Goal: Information Seeking & Learning: Learn about a topic

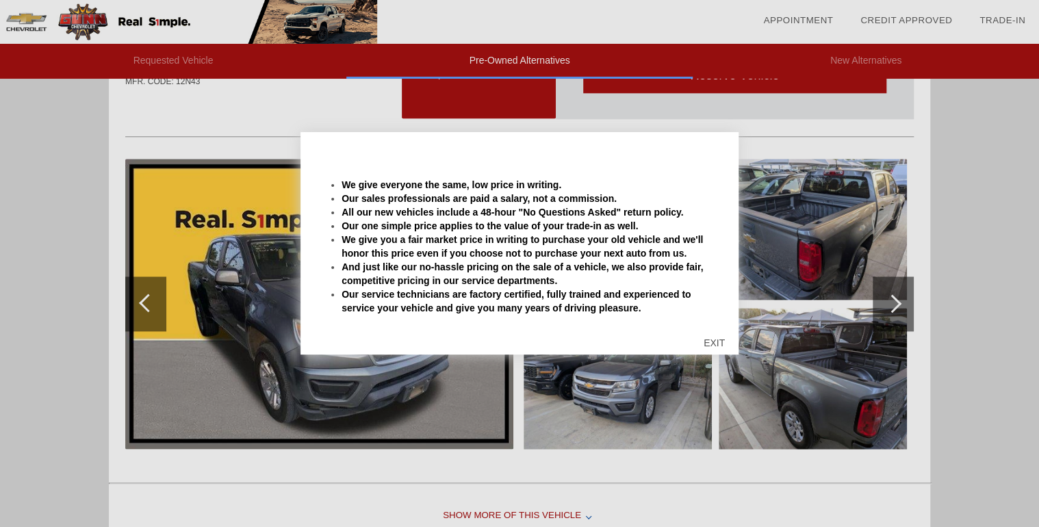
scroll to position [670, 0]
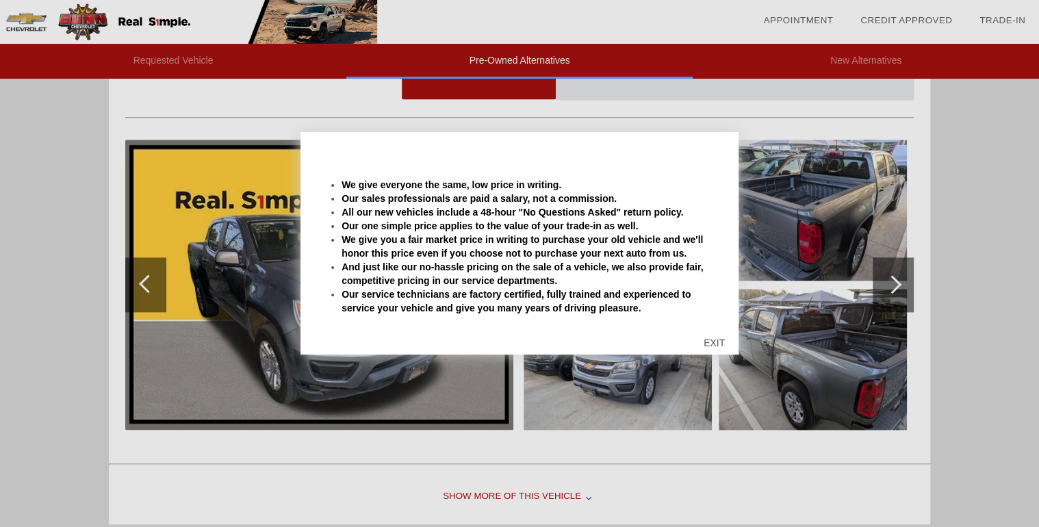
click at [716, 341] on div "EXIT" at bounding box center [714, 342] width 49 height 41
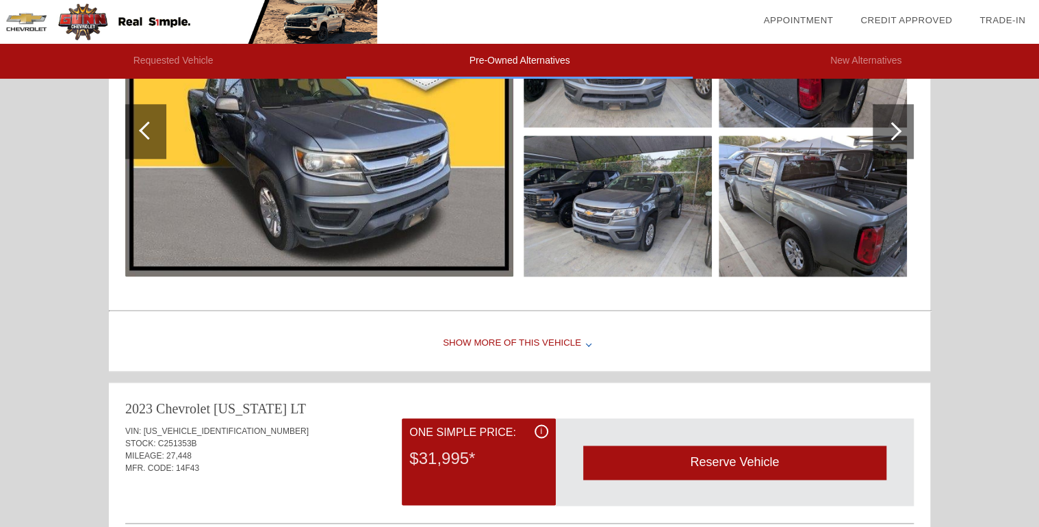
scroll to position [835, 0]
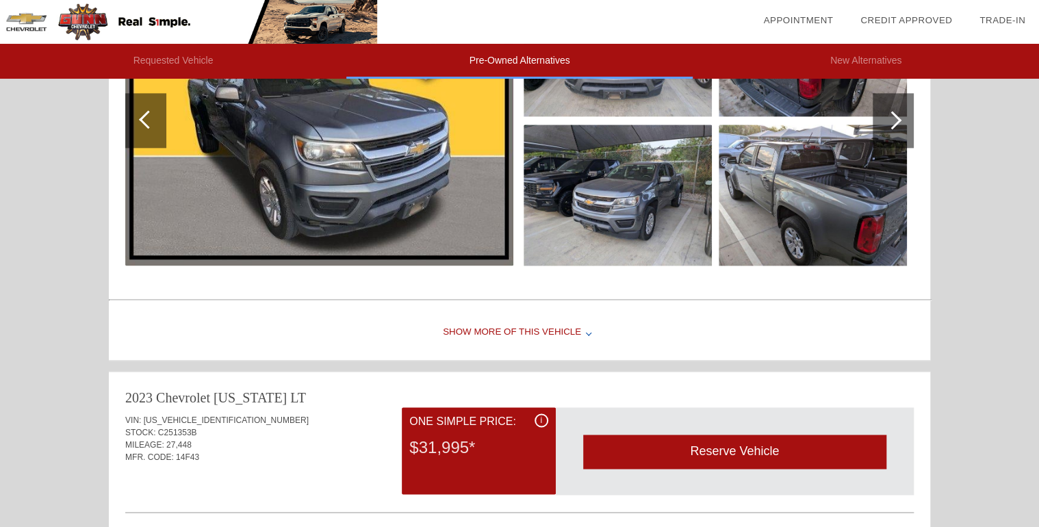
click at [540, 330] on div "Show More of this Vehicle" at bounding box center [519, 332] width 821 height 55
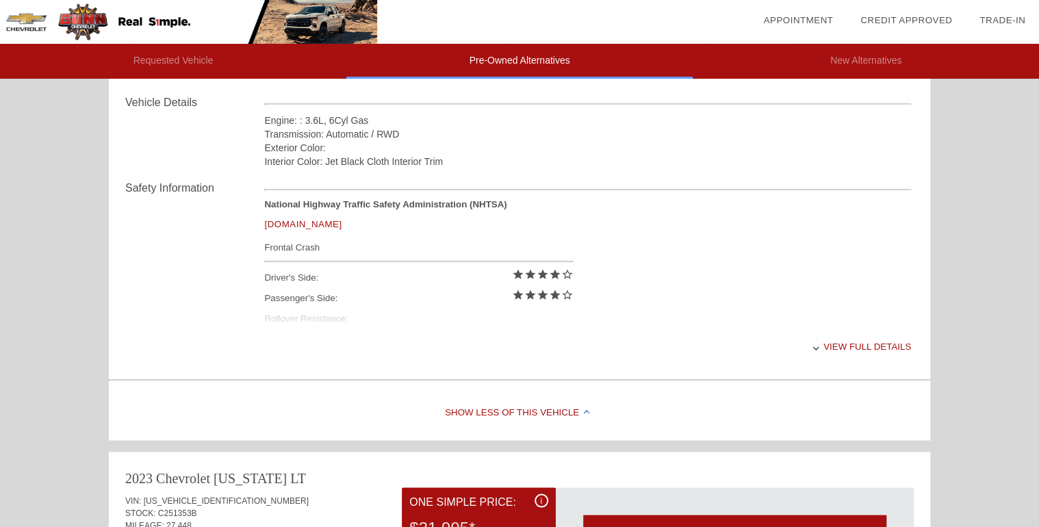
scroll to position [1054, 0]
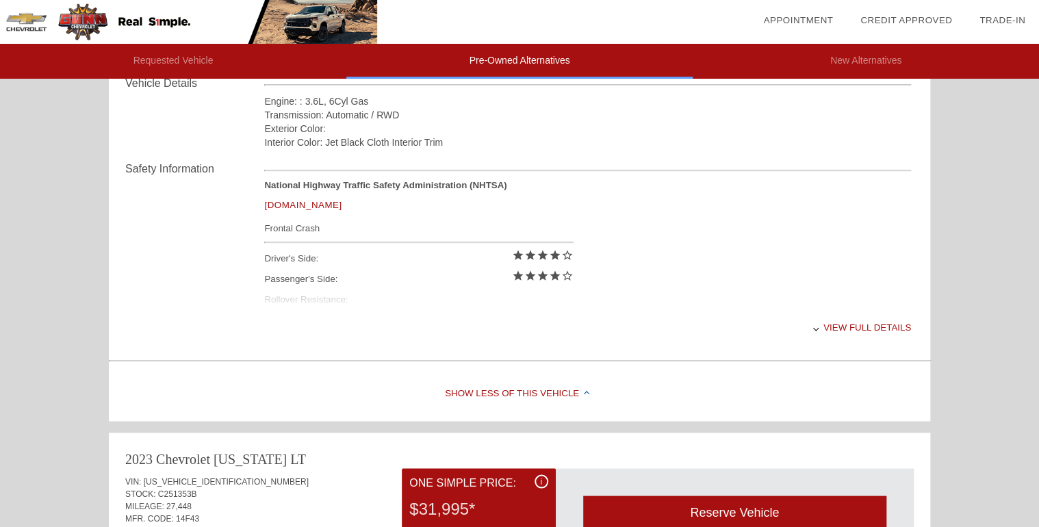
click at [835, 324] on div "View full details" at bounding box center [587, 327] width 647 height 34
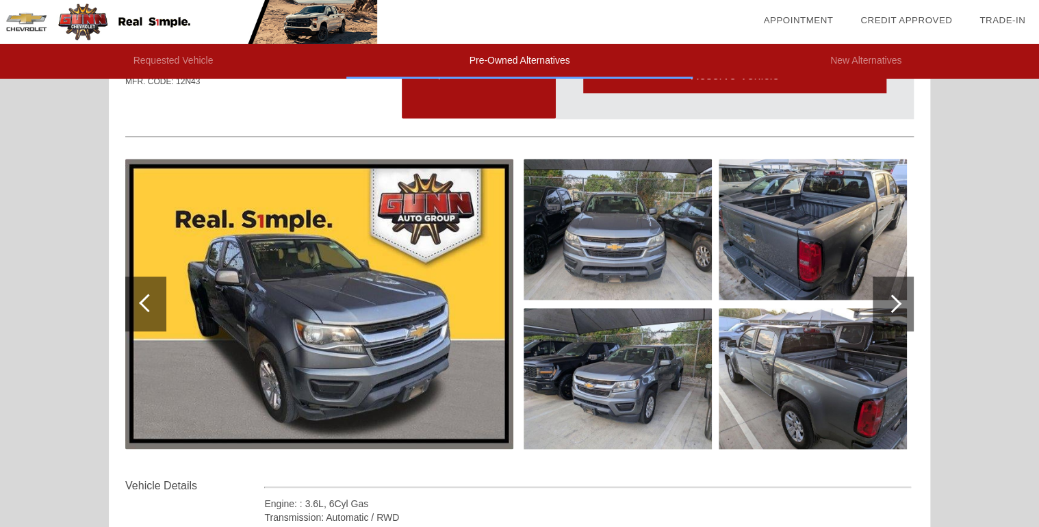
scroll to position [670, 0]
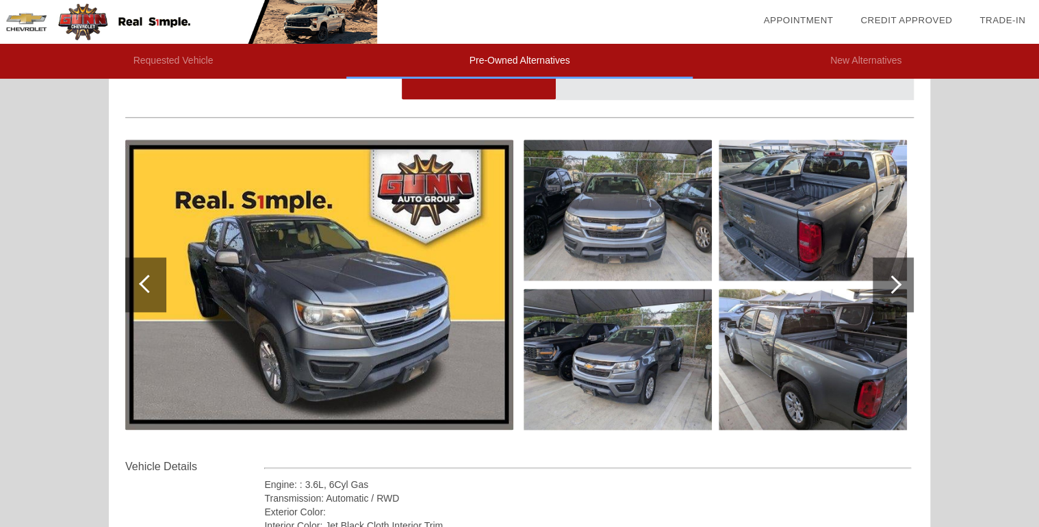
click at [145, 280] on div at bounding box center [148, 283] width 18 height 18
click at [142, 280] on div at bounding box center [148, 283] width 18 height 18
click at [892, 281] on div at bounding box center [892, 284] width 18 height 18
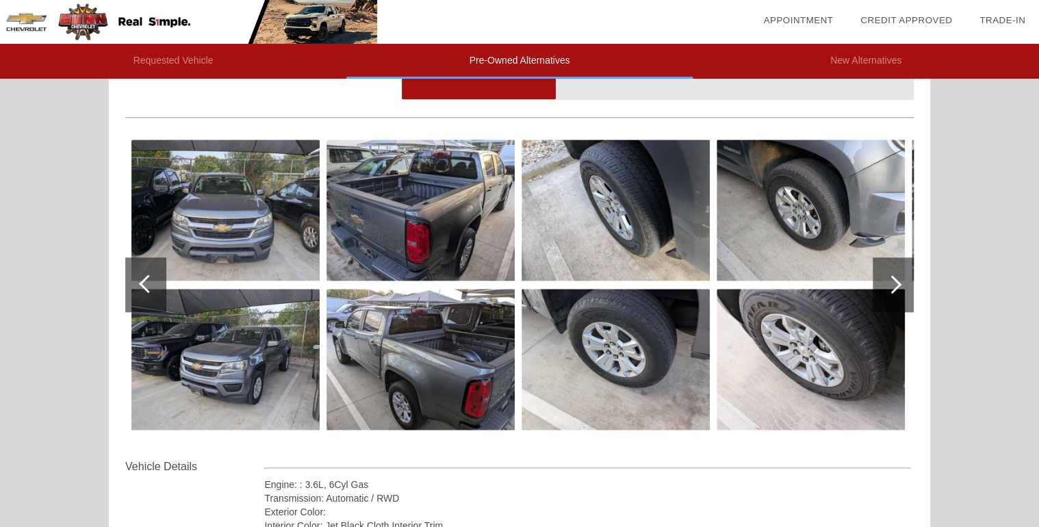
click at [892, 281] on div at bounding box center [892, 284] width 18 height 18
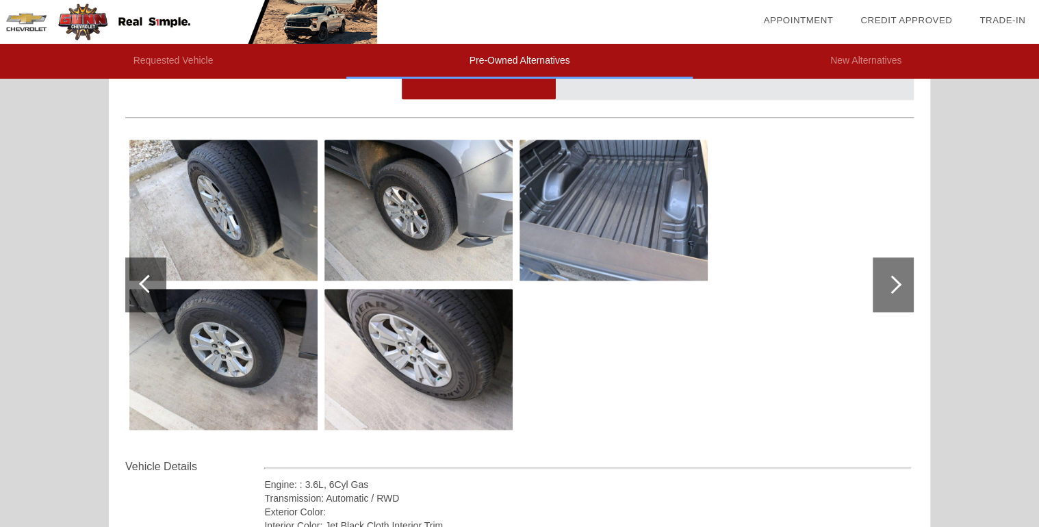
click at [892, 281] on div at bounding box center [892, 284] width 18 height 18
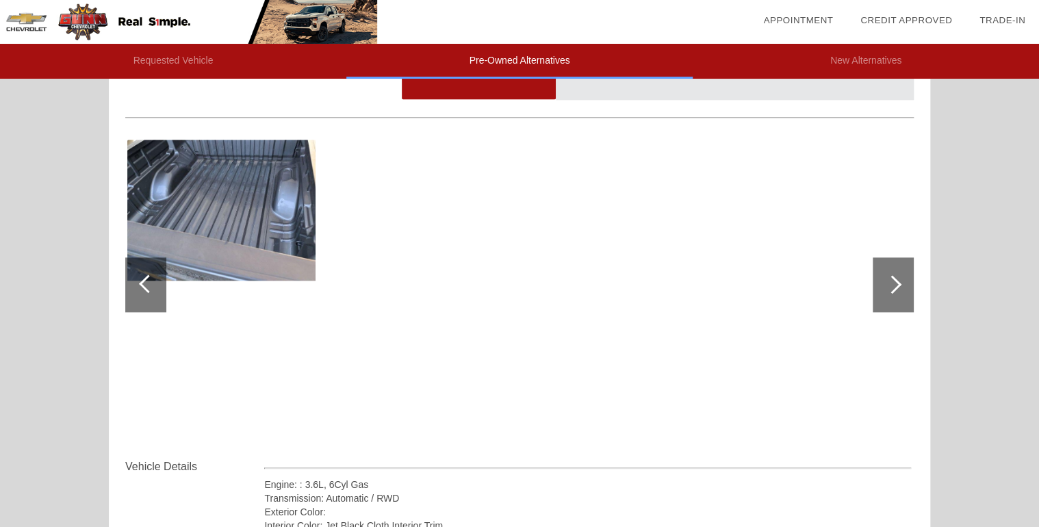
click at [892, 281] on div at bounding box center [892, 284] width 18 height 18
click at [144, 275] on div at bounding box center [145, 284] width 41 height 55
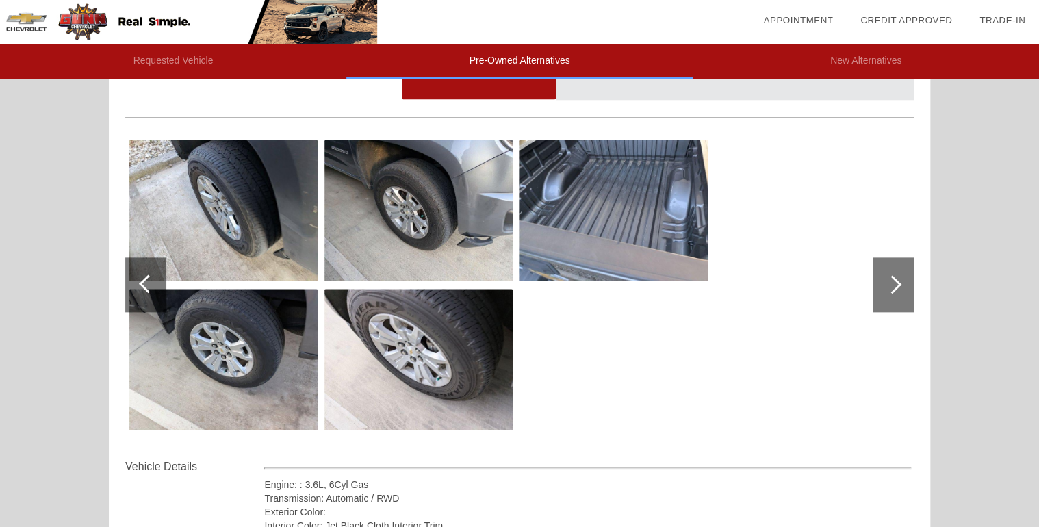
click at [144, 275] on div at bounding box center [145, 284] width 41 height 55
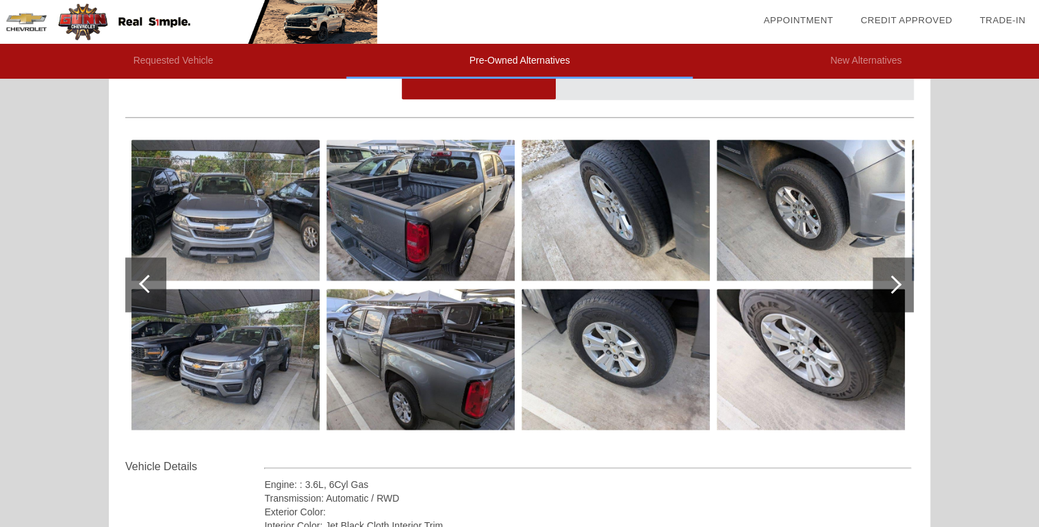
click at [144, 275] on div at bounding box center [145, 284] width 41 height 55
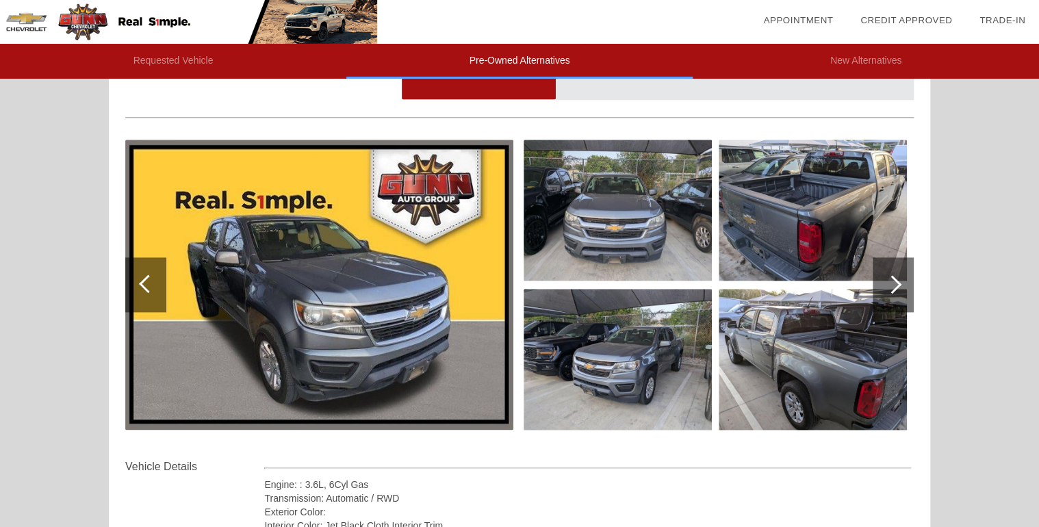
click at [317, 298] on img at bounding box center [319, 285] width 388 height 290
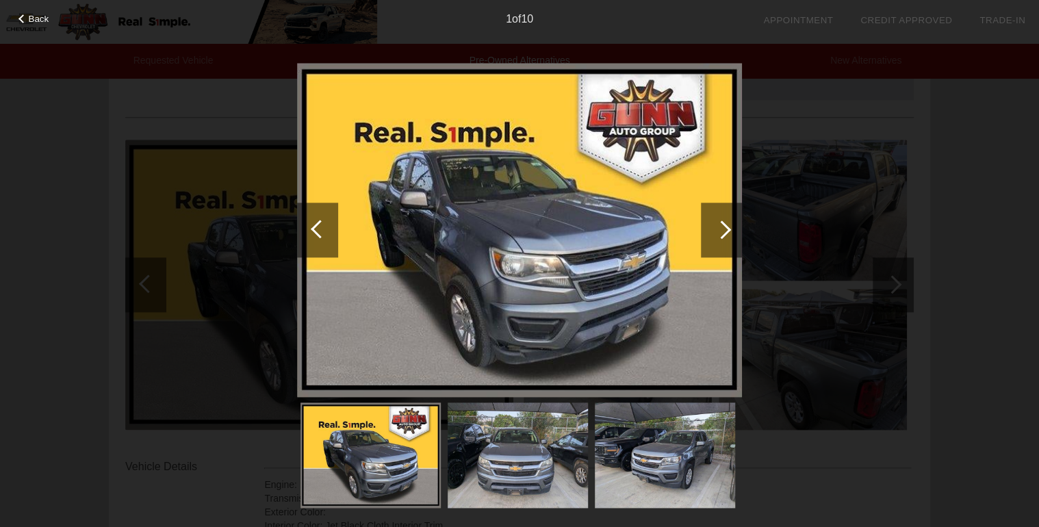
click at [722, 229] on div at bounding box center [721, 229] width 18 height 18
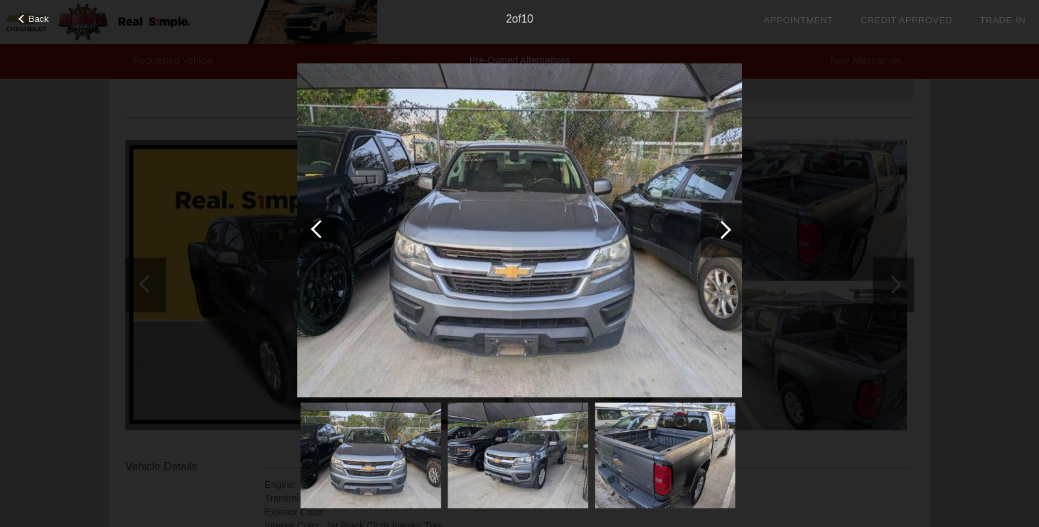
click at [722, 229] on div at bounding box center [721, 229] width 18 height 18
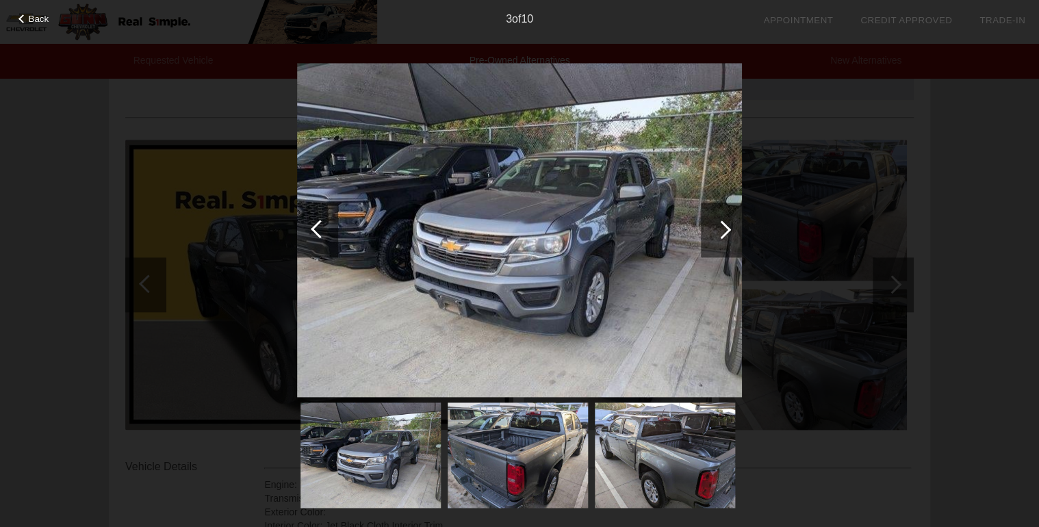
click at [722, 229] on div at bounding box center [721, 229] width 18 height 18
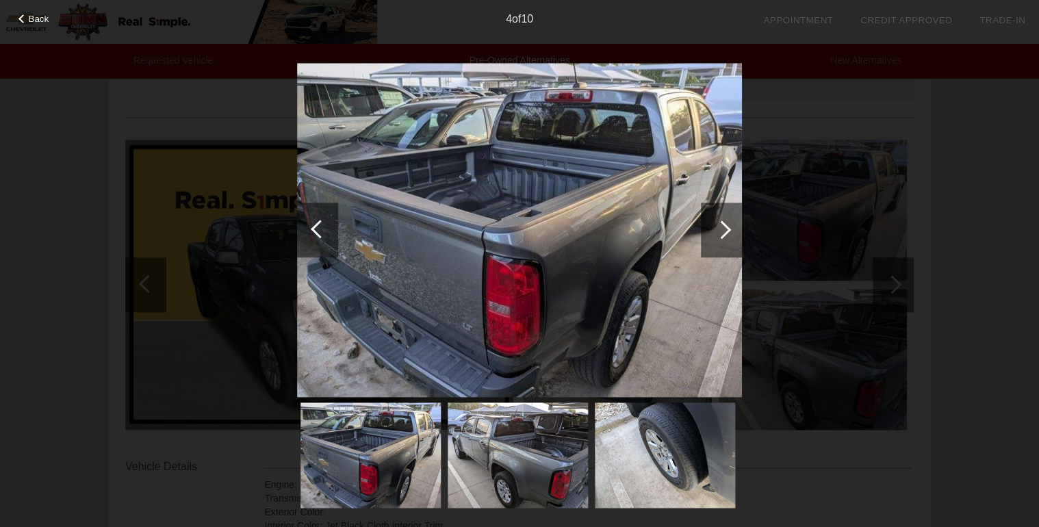
click at [722, 229] on div at bounding box center [721, 229] width 18 height 18
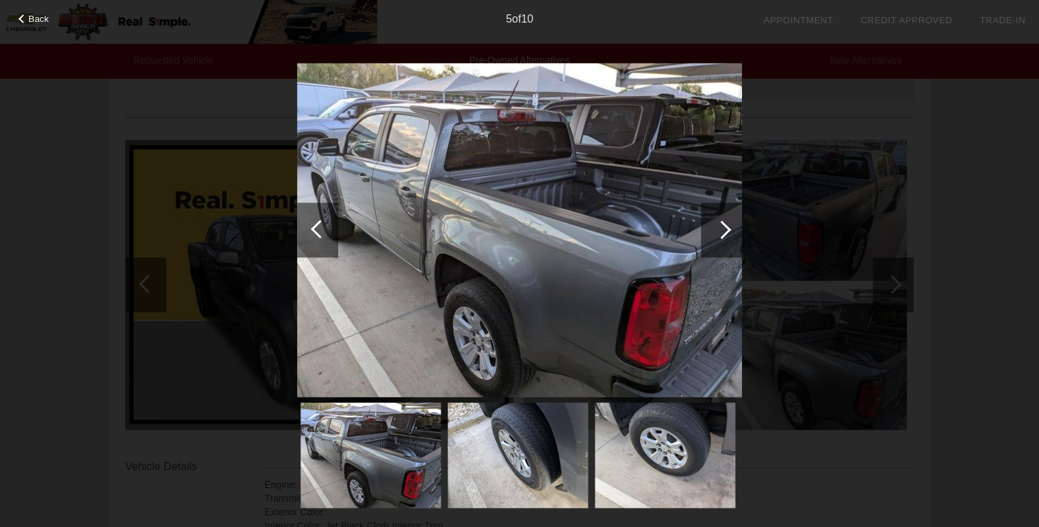
click at [722, 229] on div at bounding box center [721, 229] width 18 height 18
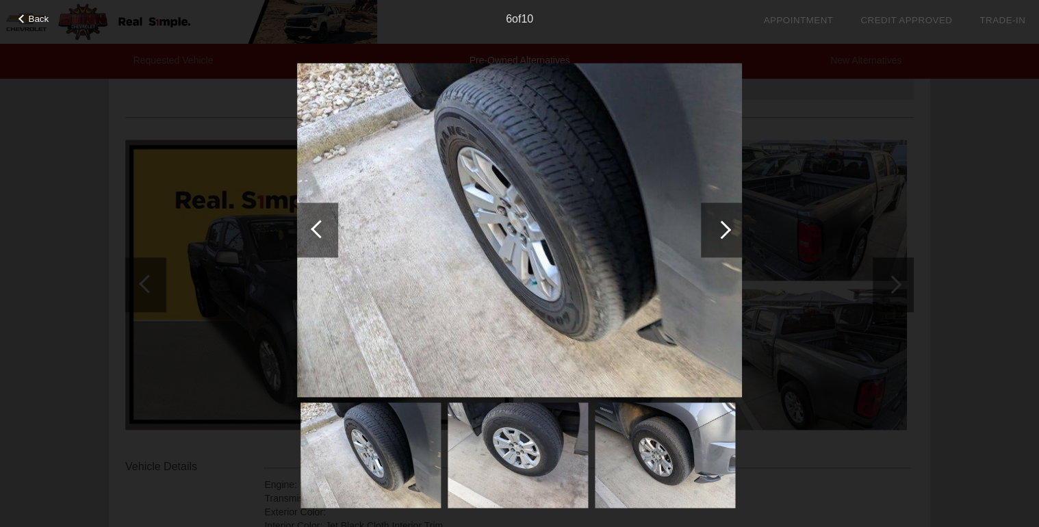
click at [722, 229] on div at bounding box center [721, 229] width 18 height 18
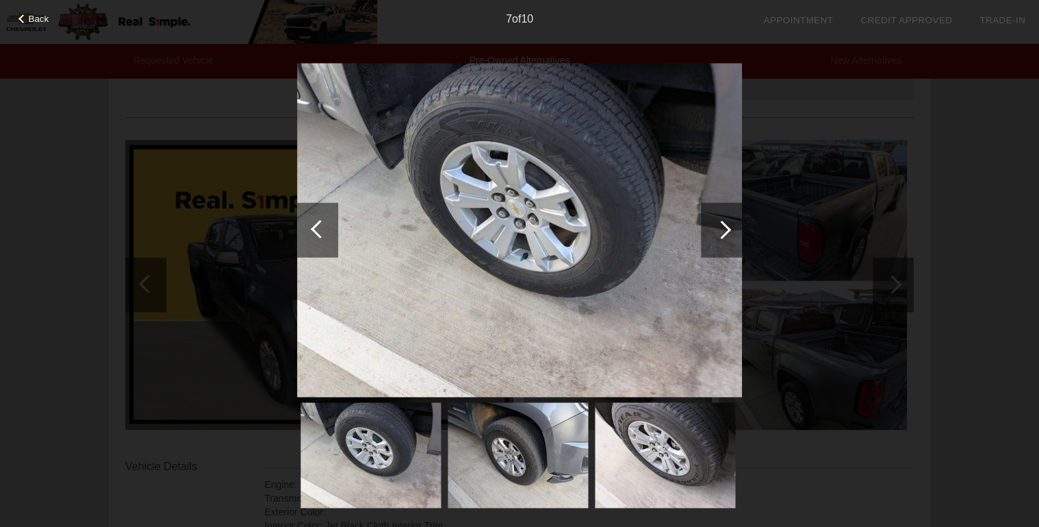
click at [722, 229] on div at bounding box center [721, 229] width 18 height 18
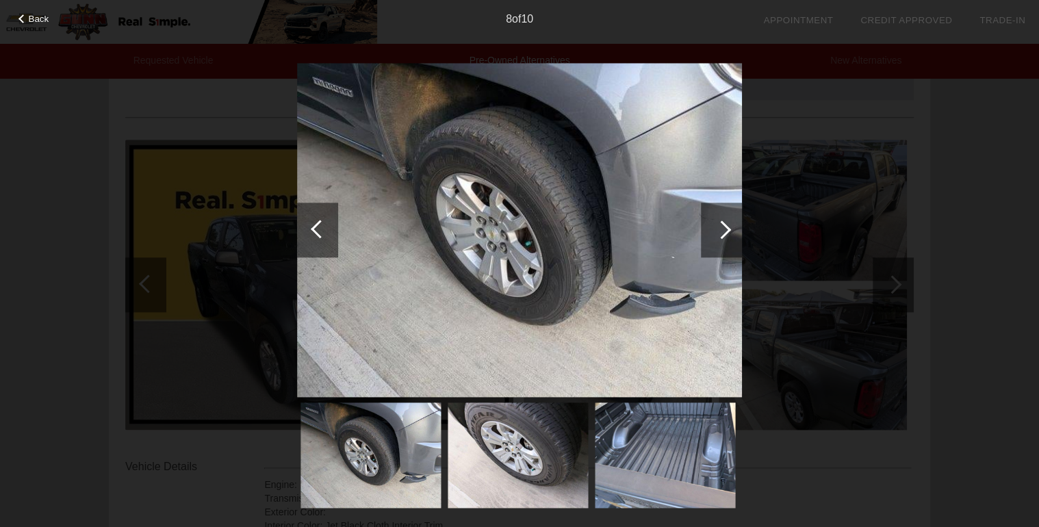
click at [722, 229] on div at bounding box center [721, 229] width 18 height 18
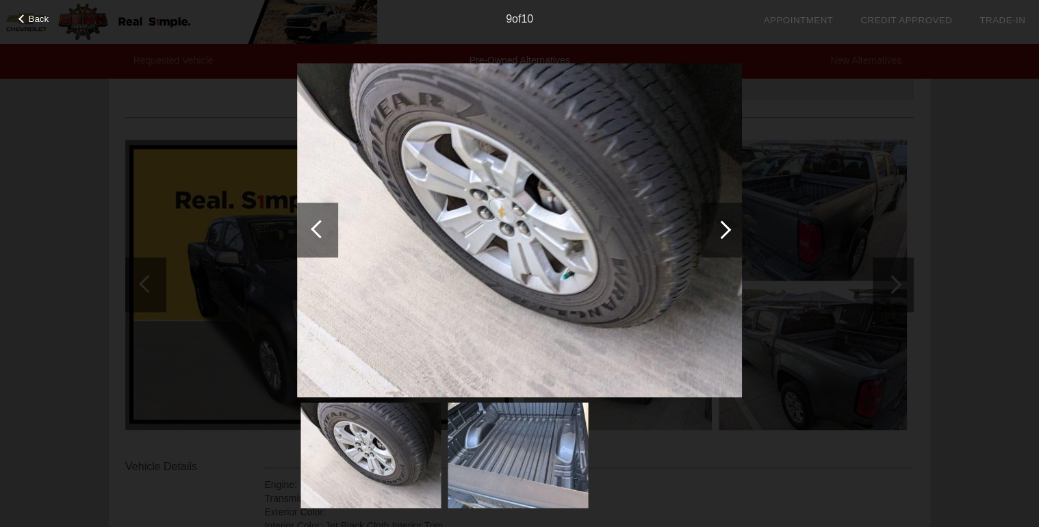
click at [722, 229] on div at bounding box center [721, 229] width 18 height 18
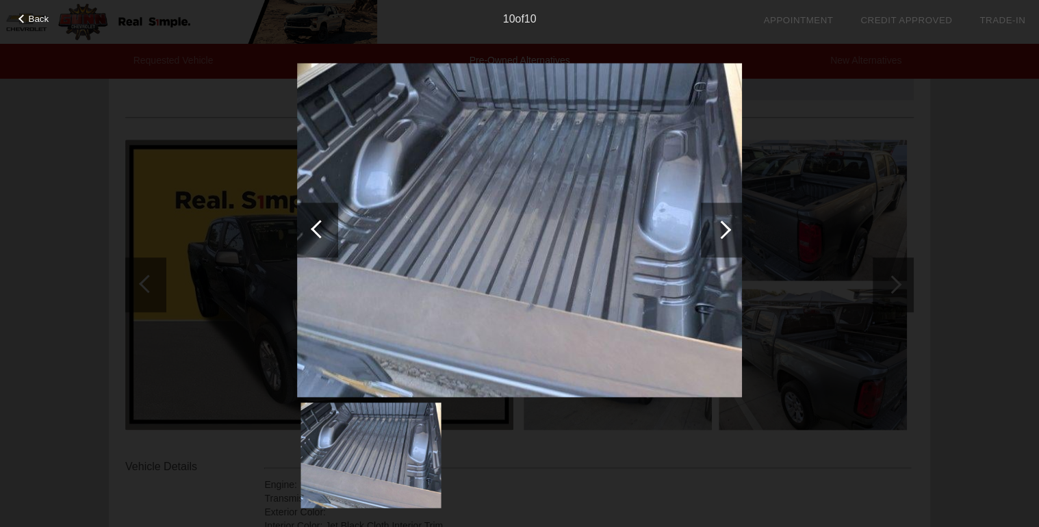
click at [722, 229] on div at bounding box center [721, 229] width 18 height 18
click at [27, 15] on div "Back" at bounding box center [34, 17] width 68 height 7
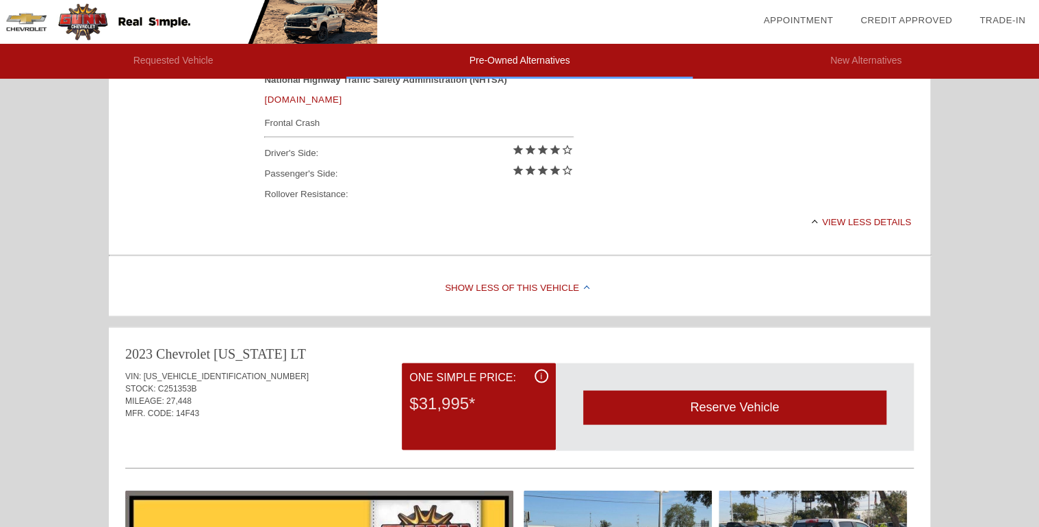
scroll to position [1218, 0]
